Goal: Book appointment/travel/reservation

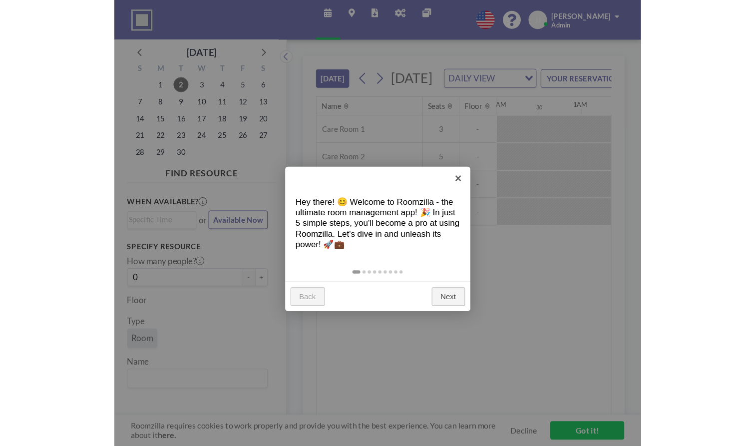
scroll to position [0, 617]
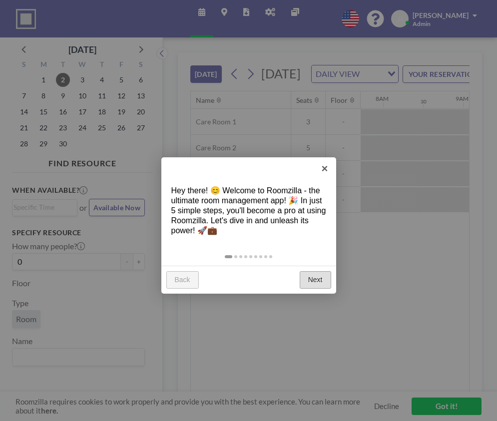
click at [323, 271] on link "Next" at bounding box center [315, 280] width 31 height 18
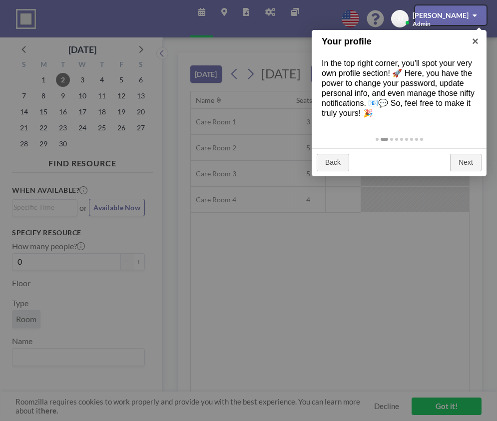
click at [331, 254] on div at bounding box center [248, 210] width 497 height 421
click at [450, 403] on div at bounding box center [248, 210] width 497 height 421
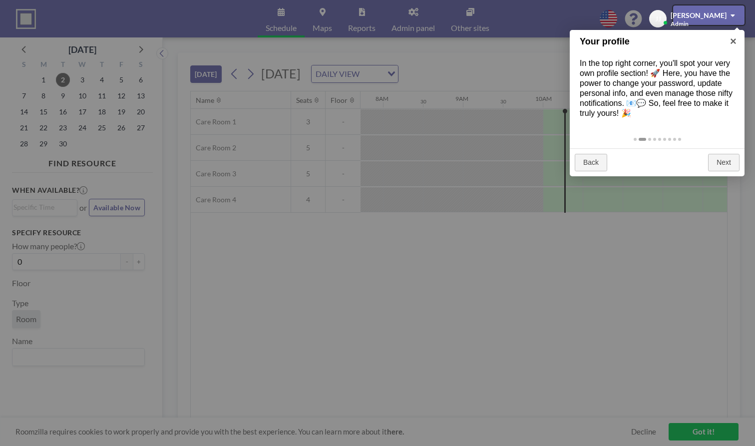
click at [314, 200] on div at bounding box center [377, 223] width 755 height 446
click at [473, 43] on div at bounding box center [377, 223] width 755 height 446
click at [496, 17] on div at bounding box center [708, 14] width 71 height 19
click at [496, 17] on div at bounding box center [377, 223] width 755 height 446
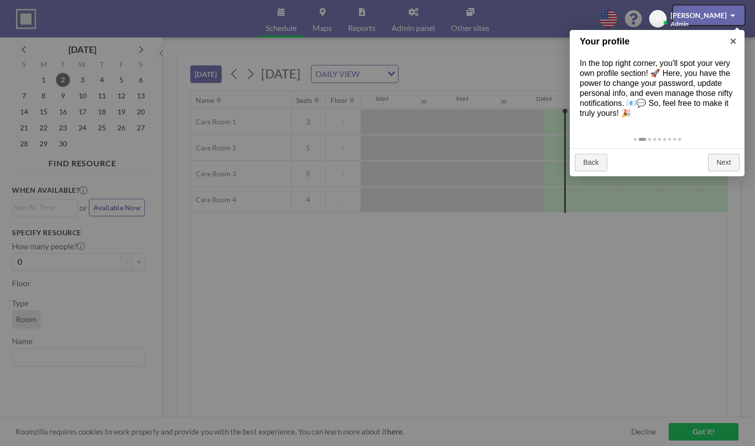
click at [496, 15] on div at bounding box center [708, 14] width 71 height 19
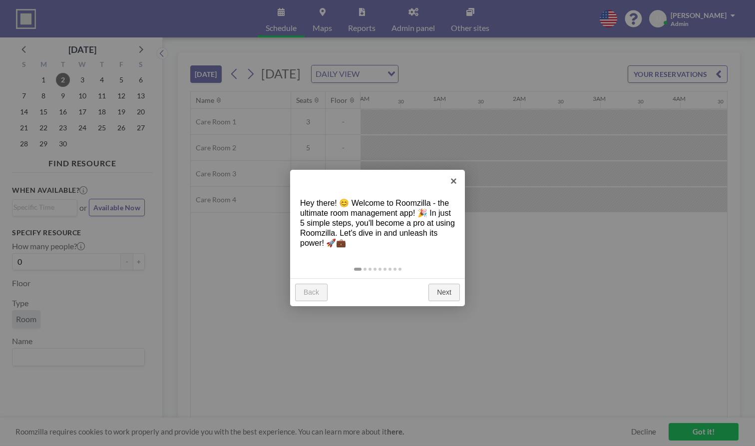
scroll to position [0, 617]
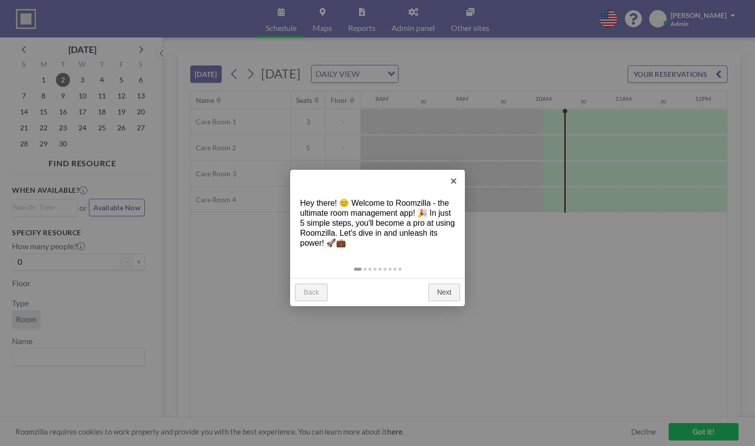
drag, startPoint x: 317, startPoint y: 273, endPoint x: 328, endPoint y: 271, distance: 11.2
click at [319, 284] on link "Back" at bounding box center [311, 293] width 32 height 18
click at [452, 183] on link "×" at bounding box center [453, 181] width 22 height 22
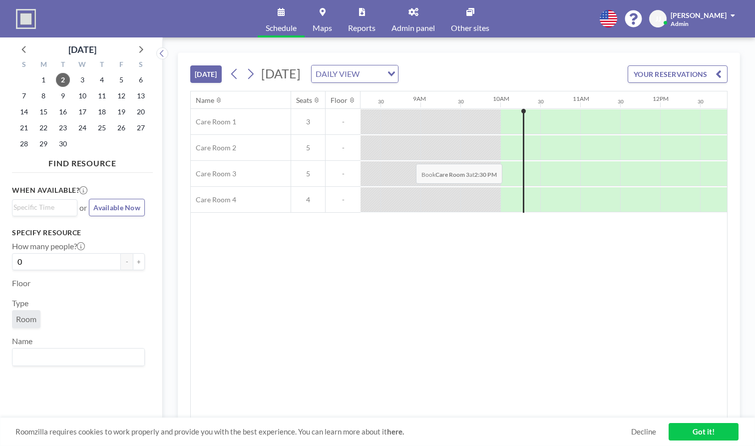
scroll to position [0, 658]
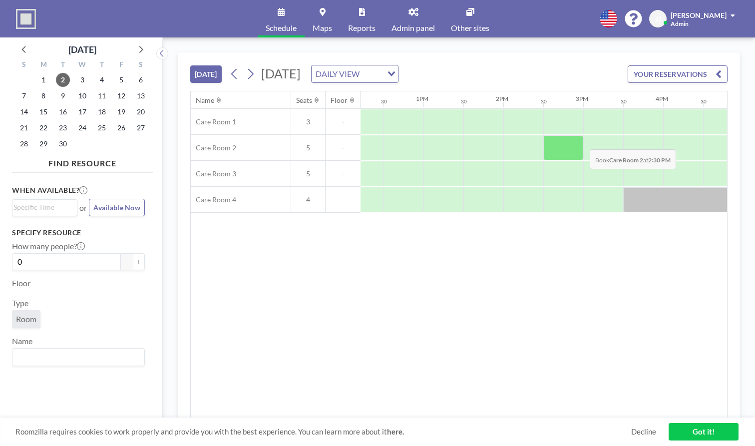
scroll to position [0, 971]
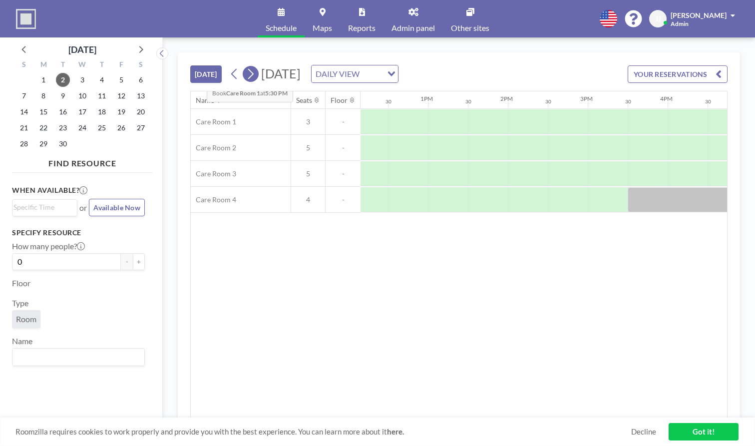
click at [246, 66] on icon at bounding box center [250, 73] width 9 height 15
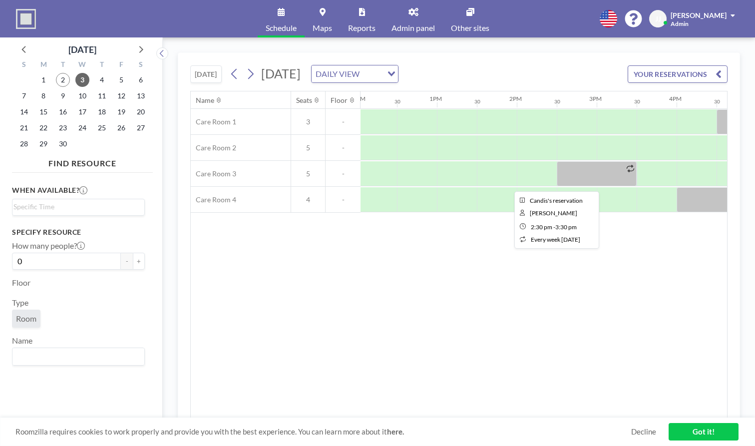
scroll to position [0, 979]
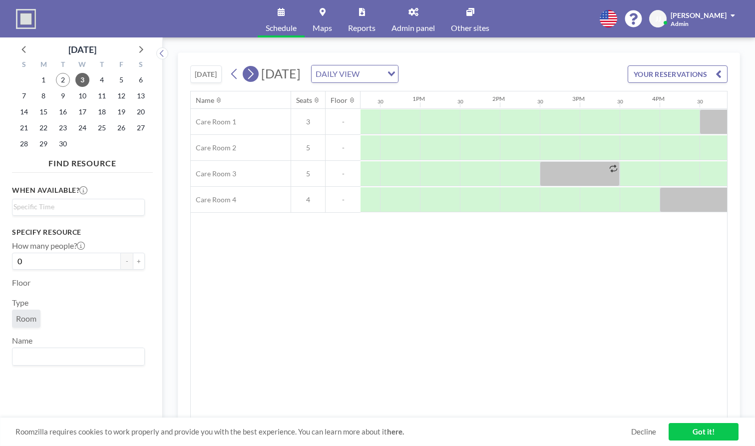
click at [246, 66] on icon at bounding box center [250, 73] width 9 height 15
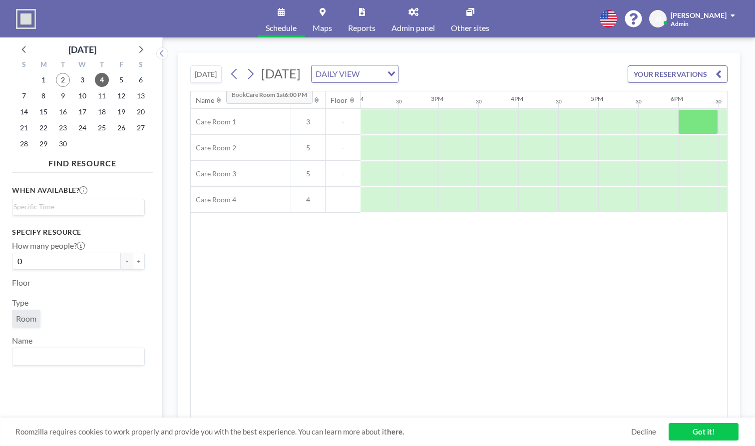
scroll to position [0, 1119]
click at [246, 66] on icon at bounding box center [250, 73] width 9 height 15
click at [248, 69] on icon at bounding box center [250, 74] width 5 height 10
click at [246, 66] on icon at bounding box center [250, 73] width 9 height 15
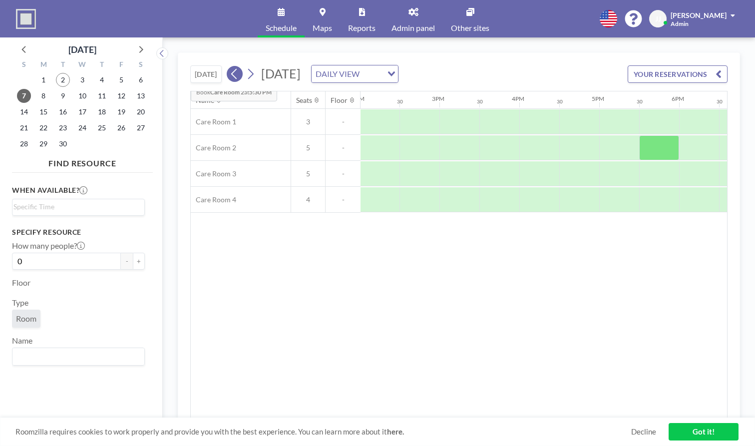
click at [227, 66] on button at bounding box center [235, 74] width 16 height 16
click at [56, 89] on span "9" at bounding box center [63, 96] width 14 height 14
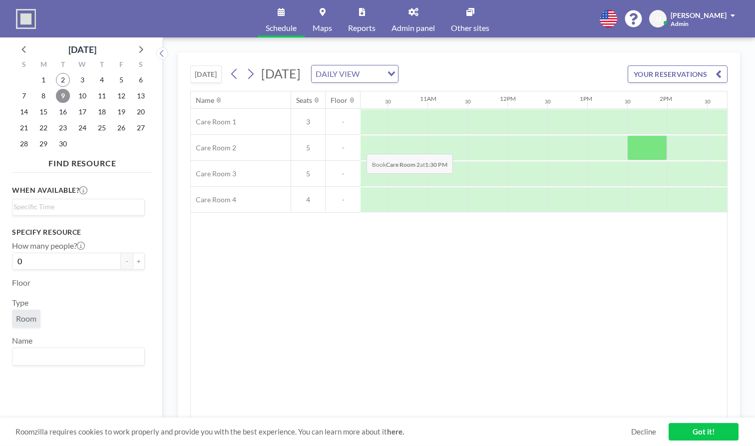
scroll to position [0, 829]
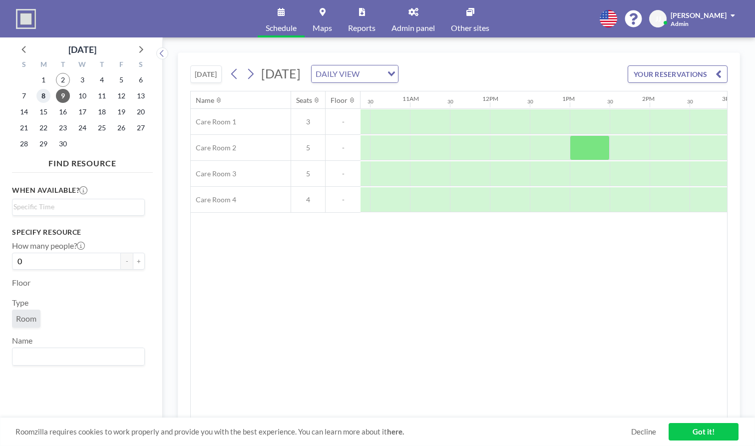
click at [36, 89] on span "8" at bounding box center [43, 96] width 14 height 14
click at [56, 89] on span "9" at bounding box center [63, 96] width 14 height 14
click at [75, 89] on span "10" at bounding box center [82, 96] width 14 height 14
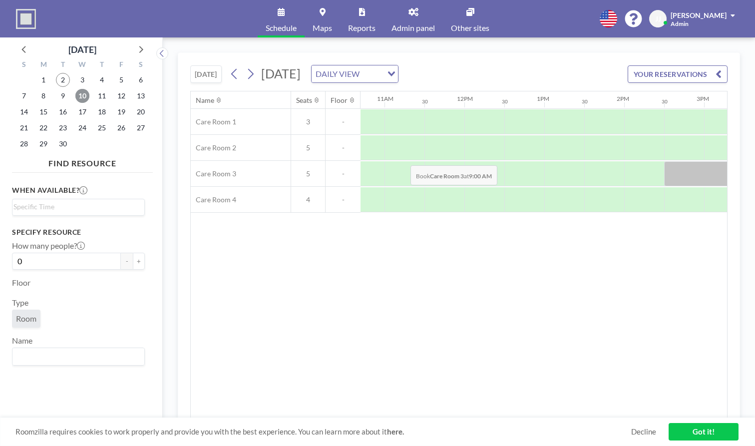
scroll to position [0, 878]
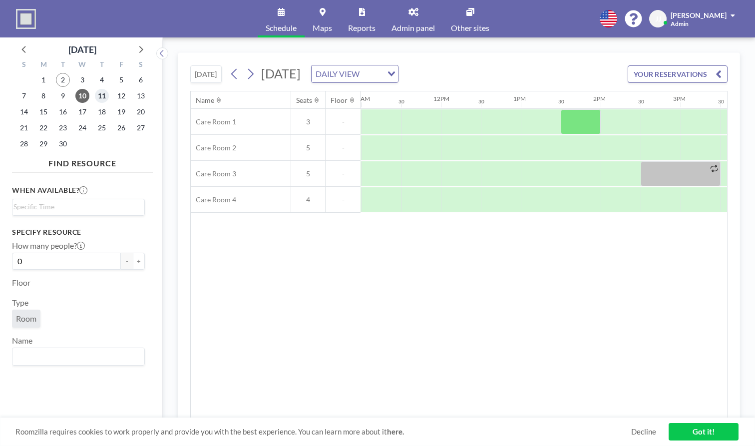
click at [95, 89] on span "11" at bounding box center [102, 96] width 14 height 14
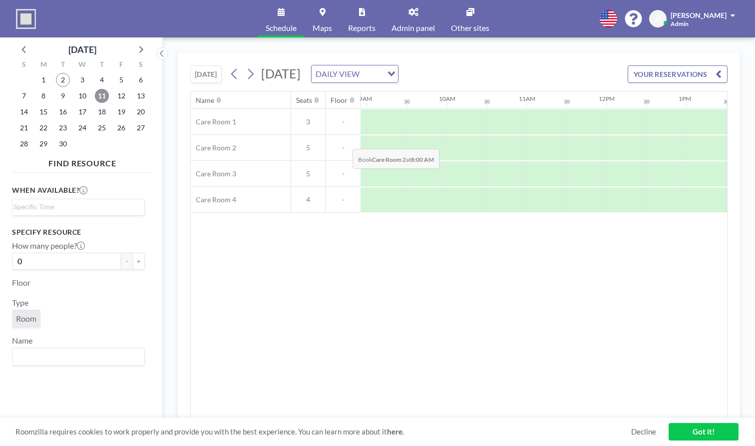
scroll to position [0, 720]
click at [25, 42] on icon at bounding box center [24, 48] width 13 height 13
